Goal: Task Accomplishment & Management: Complete application form

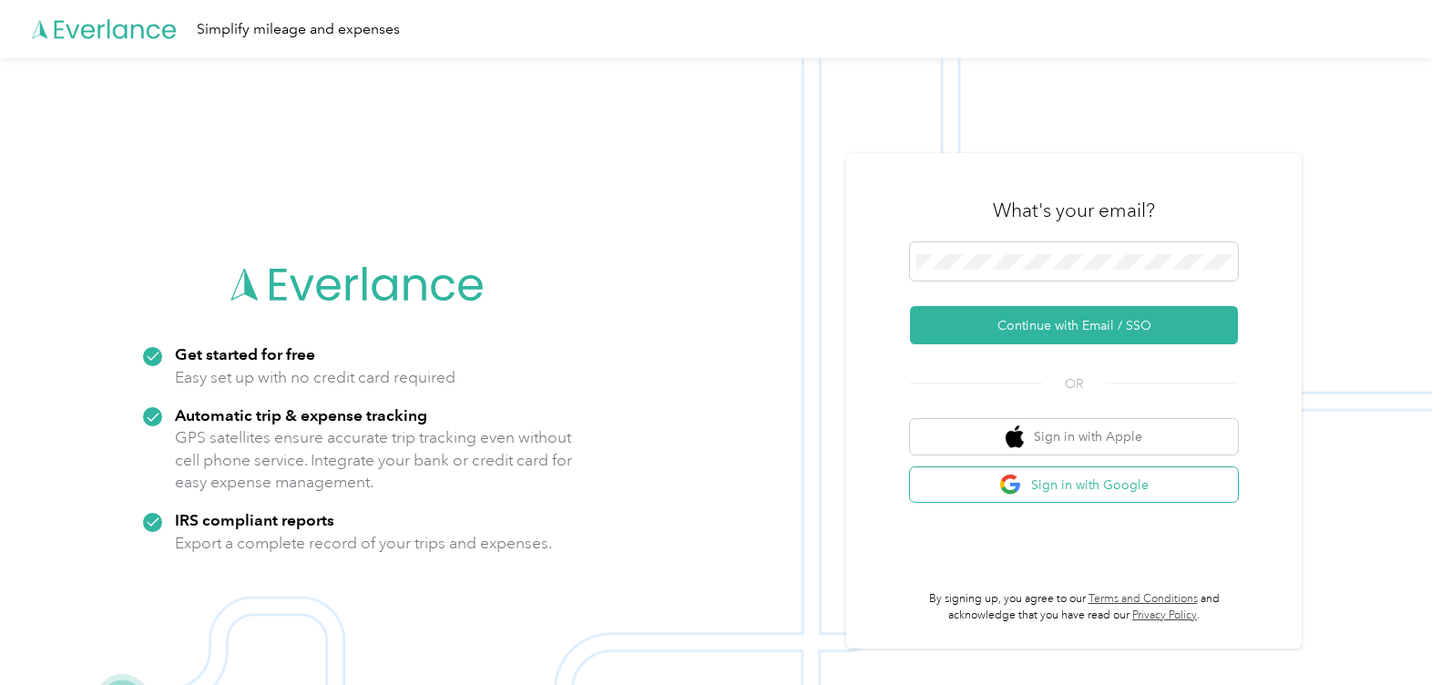
click at [1134, 493] on button "Sign in with Google" at bounding box center [1074, 485] width 328 height 36
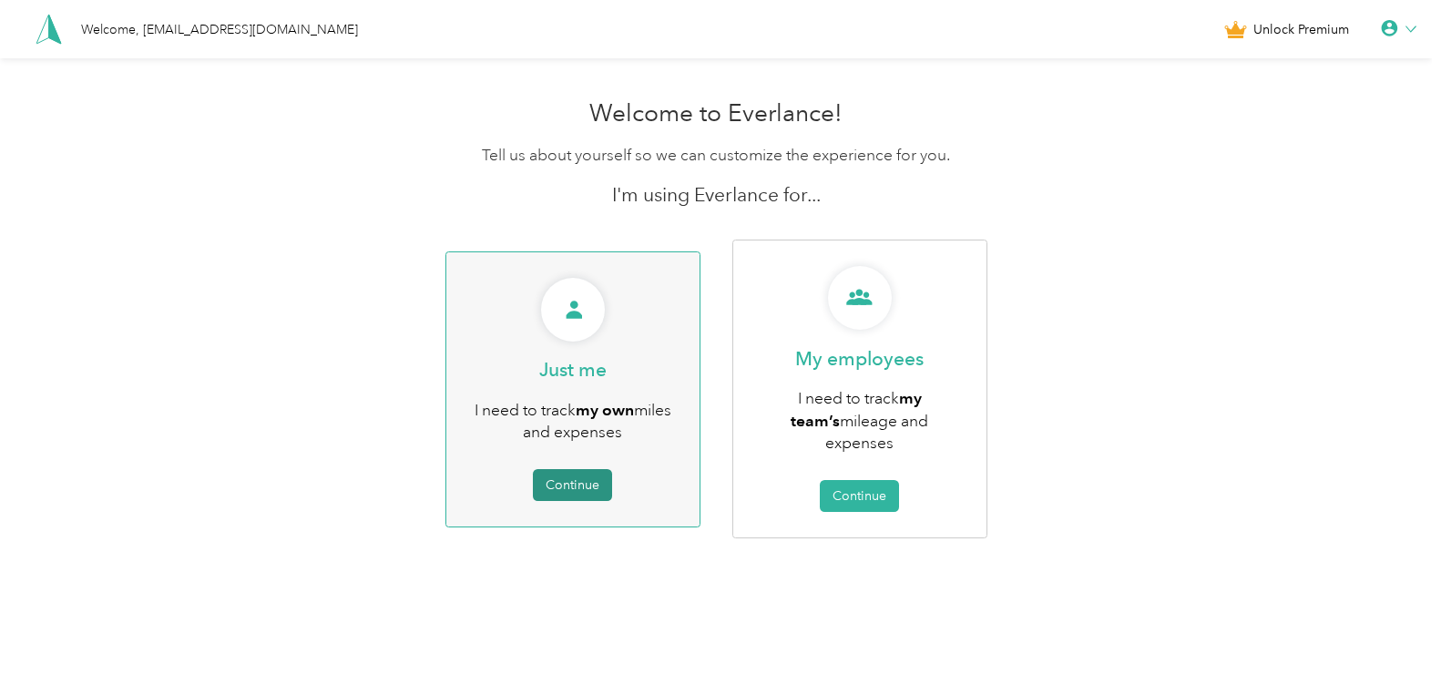
click at [596, 469] on button "Continue" at bounding box center [572, 485] width 79 height 32
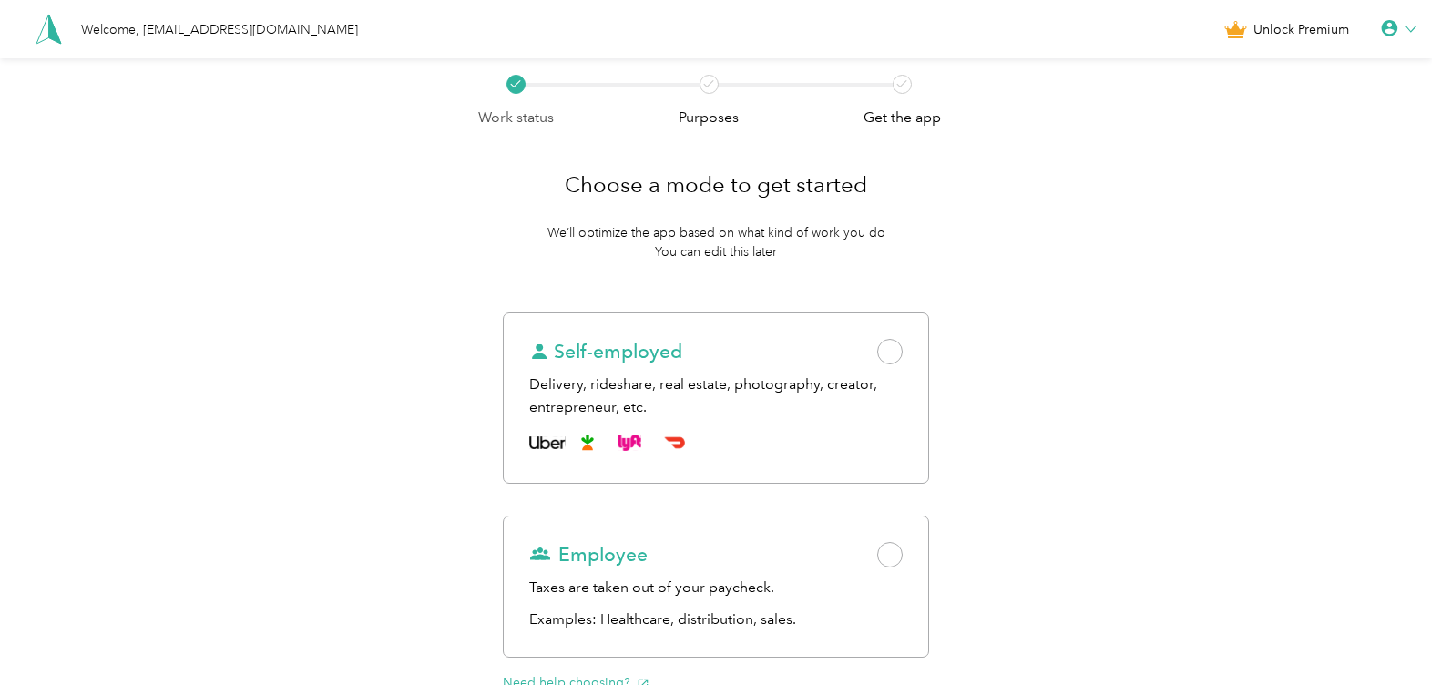
click at [1410, 25] on div at bounding box center [1399, 29] width 36 height 18
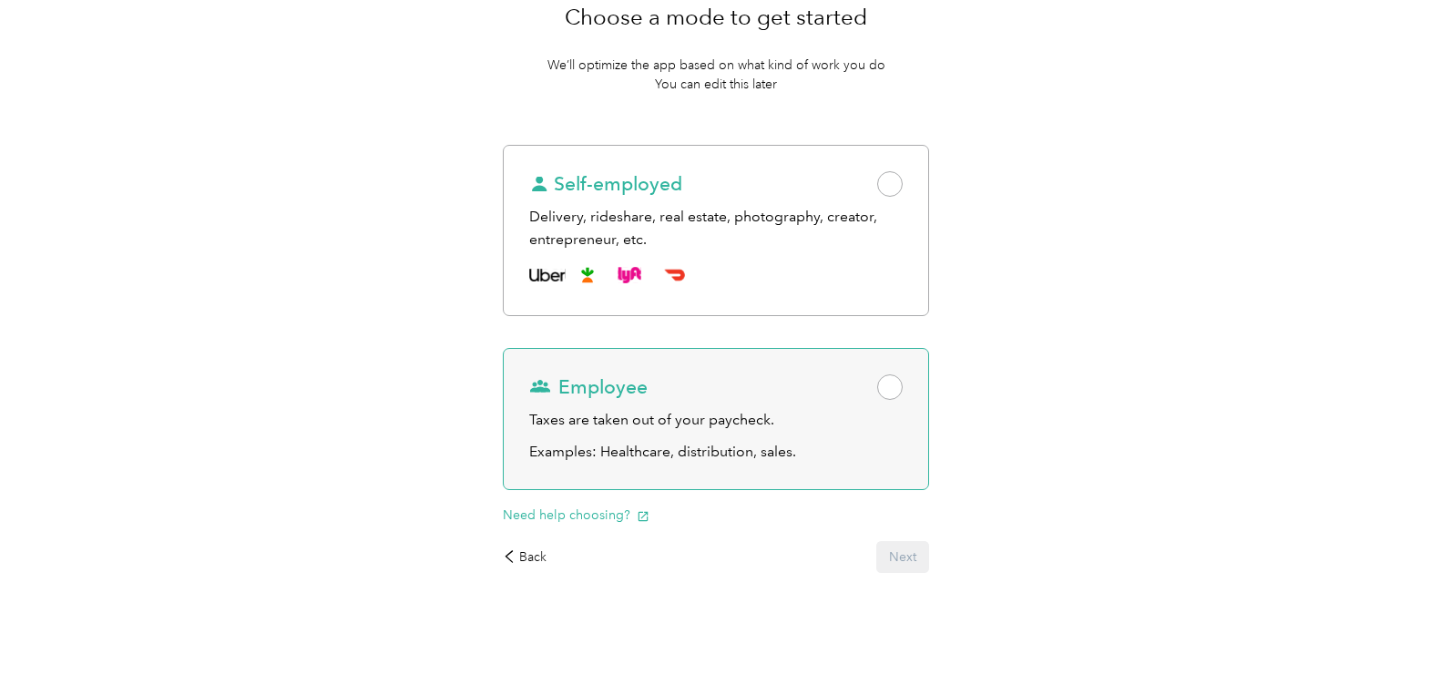
scroll to position [170, 0]
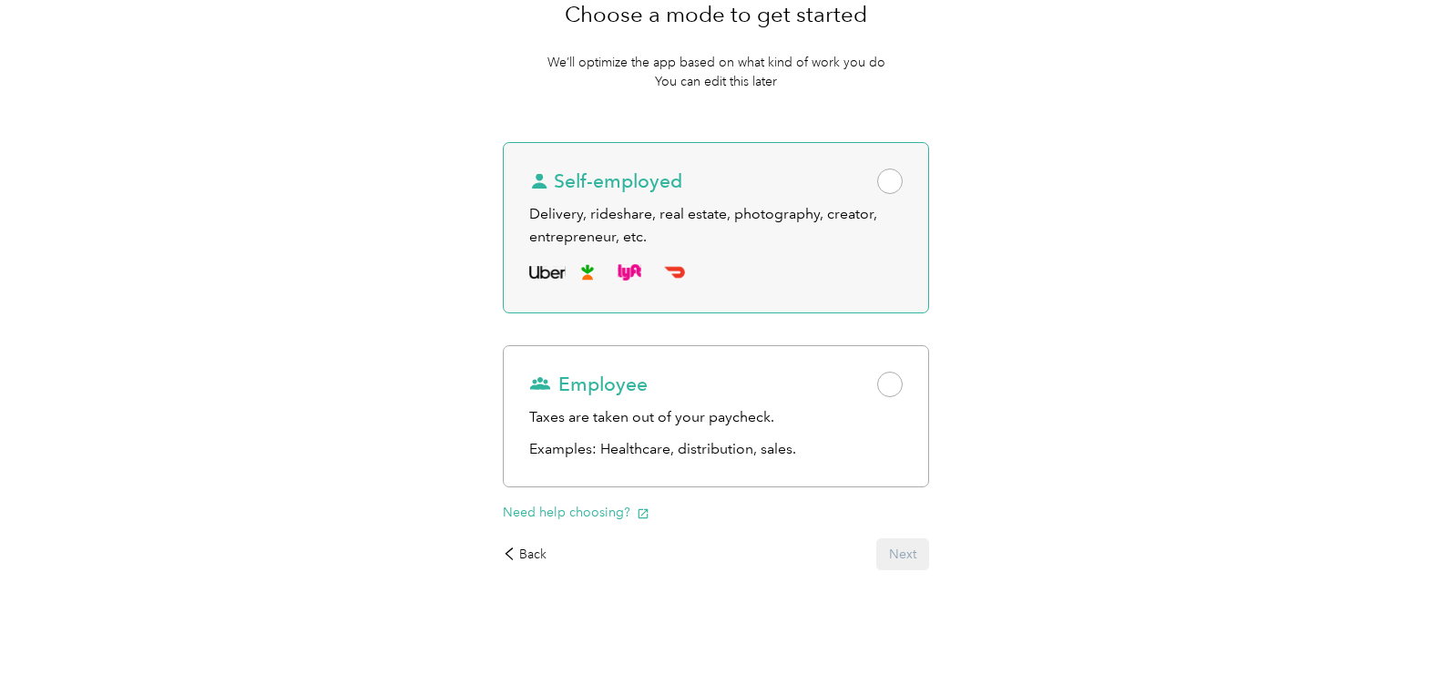
click at [902, 179] on span at bounding box center [889, 180] width 25 height 25
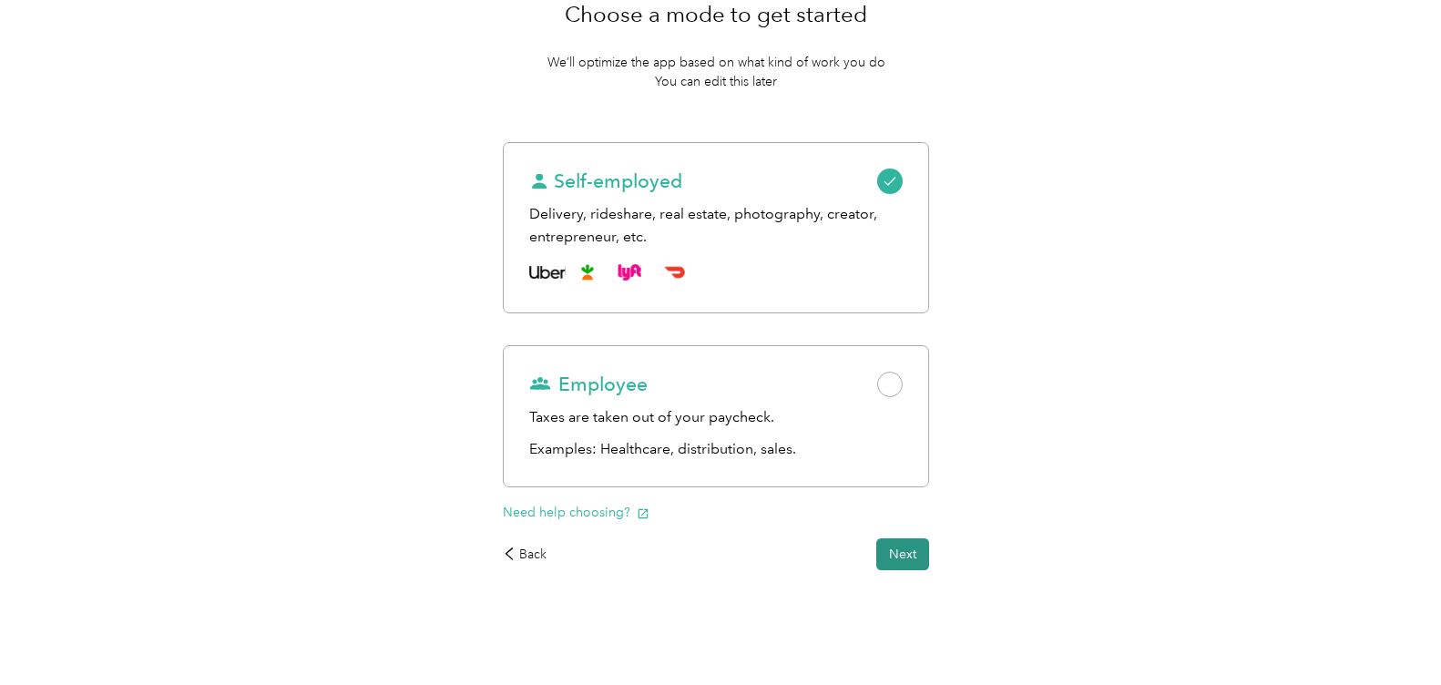
click at [923, 563] on button "Next" at bounding box center [902, 554] width 53 height 32
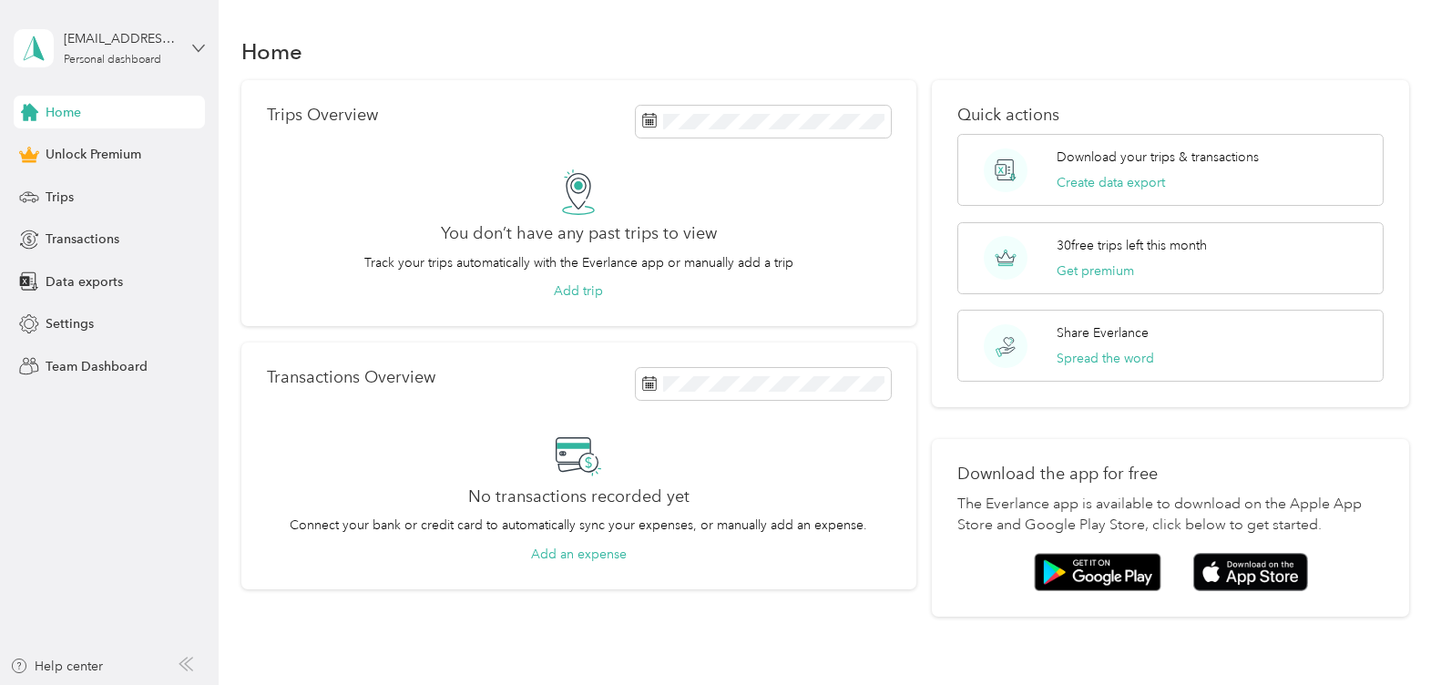
click at [196, 46] on icon at bounding box center [198, 48] width 13 height 13
click at [71, 155] on div "Log out" at bounding box center [205, 150] width 358 height 32
